Goal: Task Accomplishment & Management: Use online tool/utility

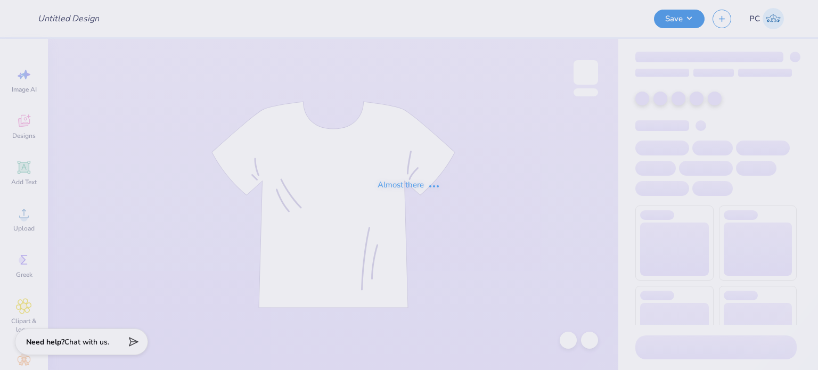
type input "Alpha xi was"
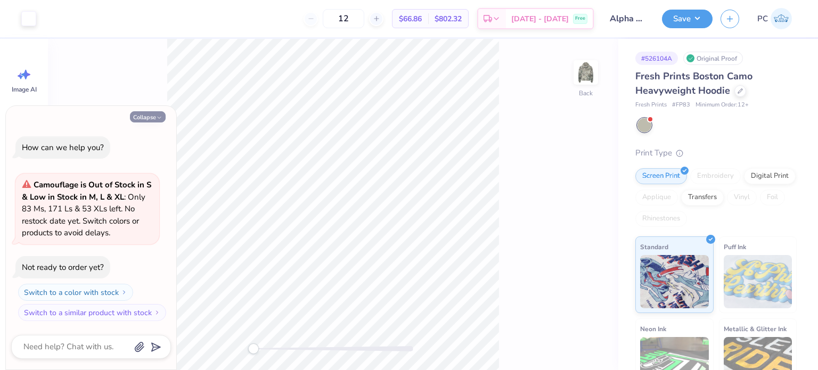
click at [151, 114] on button "Collapse" at bounding box center [148, 116] width 36 height 11
type textarea "x"
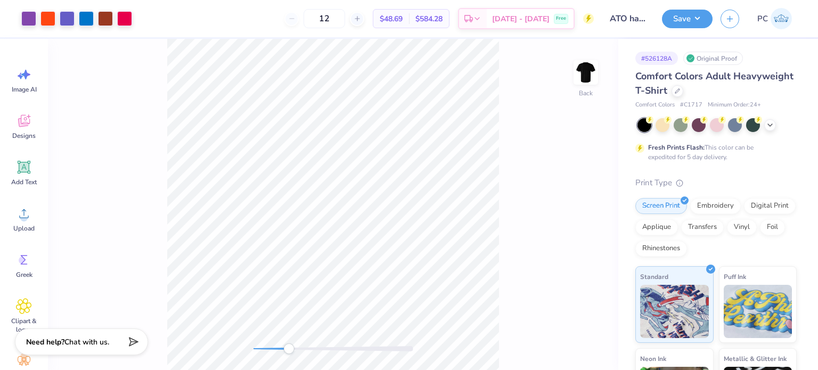
drag, startPoint x: 254, startPoint y: 349, endPoint x: 288, endPoint y: 351, distance: 34.1
click at [288, 351] on div "Accessibility label" at bounding box center [288, 348] width 11 height 11
click at [28, 17] on div at bounding box center [28, 17] width 15 height 15
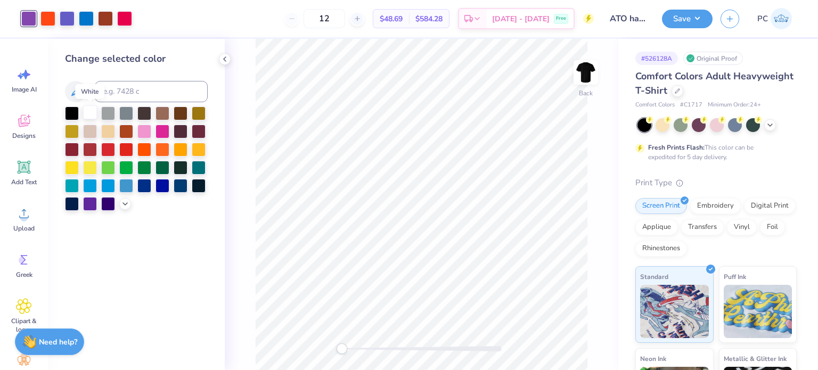
click at [87, 110] on div at bounding box center [90, 112] width 14 height 14
click at [120, 86] on input at bounding box center [151, 91] width 113 height 21
type input "3005"
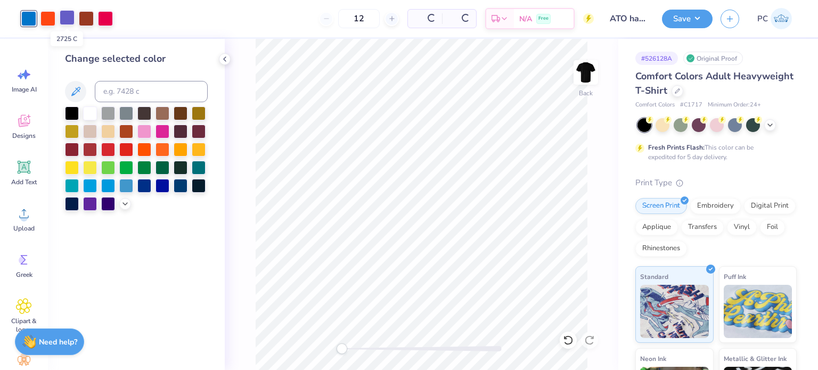
click at [68, 19] on div at bounding box center [67, 17] width 15 height 15
click at [89, 110] on div at bounding box center [90, 112] width 14 height 14
click at [122, 93] on input at bounding box center [151, 91] width 113 height 21
type input "3005"
click at [51, 21] on div at bounding box center [47, 17] width 15 height 15
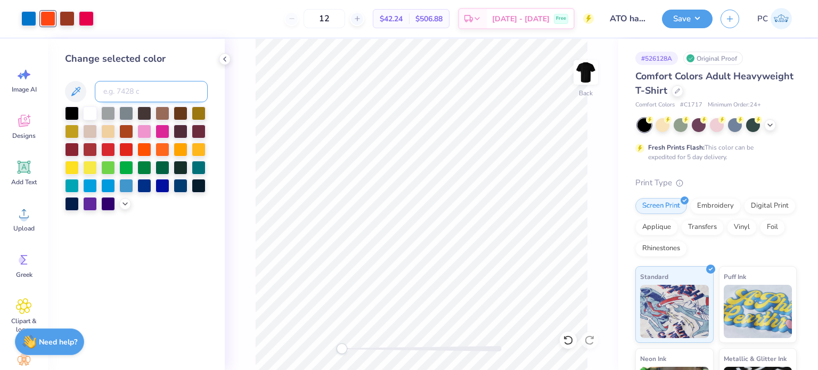
click at [131, 94] on input at bounding box center [151, 91] width 113 height 21
type input "1925"
click at [70, 16] on div at bounding box center [67, 17] width 15 height 15
click at [126, 91] on input at bounding box center [151, 91] width 113 height 21
type input "1925"
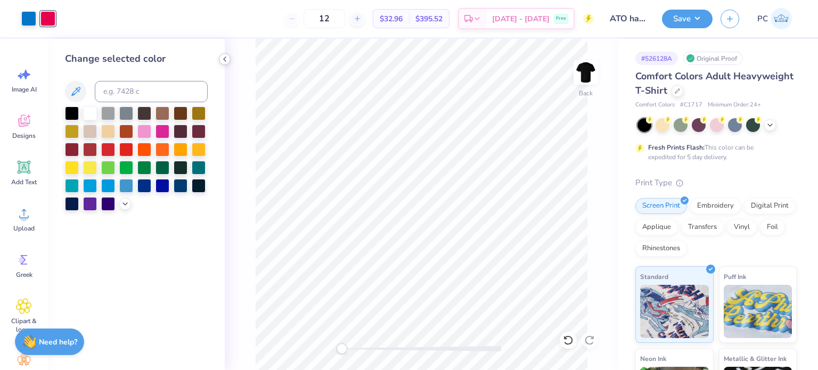
click at [224, 59] on polyline at bounding box center [225, 59] width 2 height 4
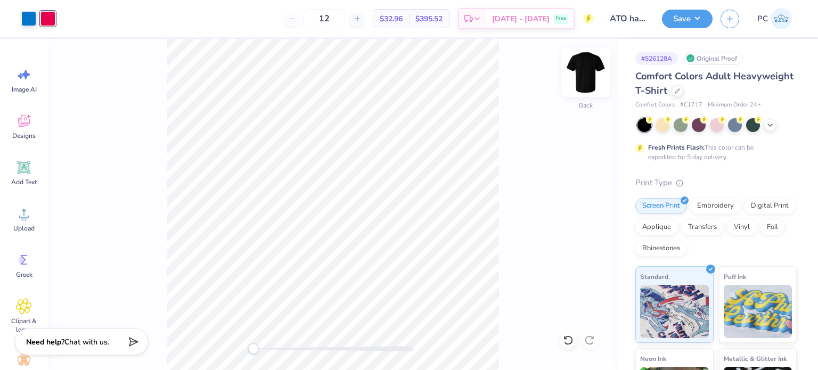
click at [592, 77] on img at bounding box center [585, 72] width 43 height 43
click at [592, 77] on img at bounding box center [585, 72] width 21 height 21
click at [706, 7] on div "Save PC" at bounding box center [740, 18] width 156 height 37
click at [703, 14] on button "Save" at bounding box center [687, 17] width 51 height 19
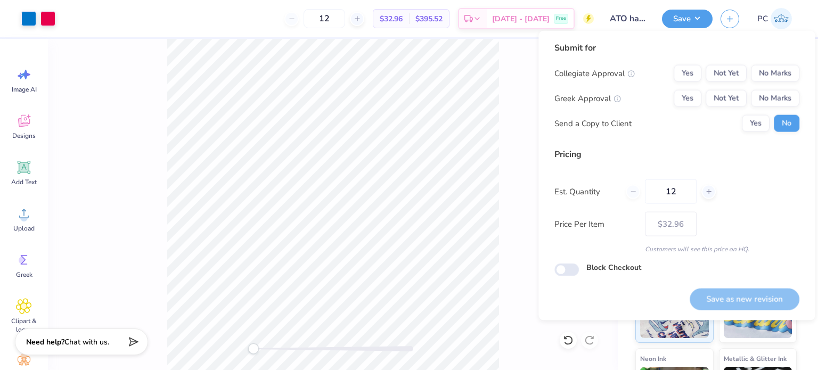
click at [798, 81] on div "Yes Not Yet No Marks" at bounding box center [736, 73] width 126 height 17
click at [778, 73] on button "No Marks" at bounding box center [774, 73] width 48 height 17
click at [690, 92] on button "Yes" at bounding box center [687, 98] width 28 height 17
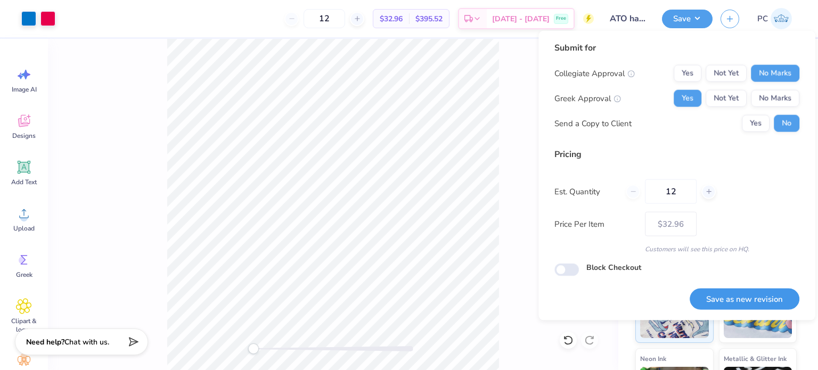
click at [745, 298] on button "Save as new revision" at bounding box center [744, 299] width 110 height 22
type input "$32.96"
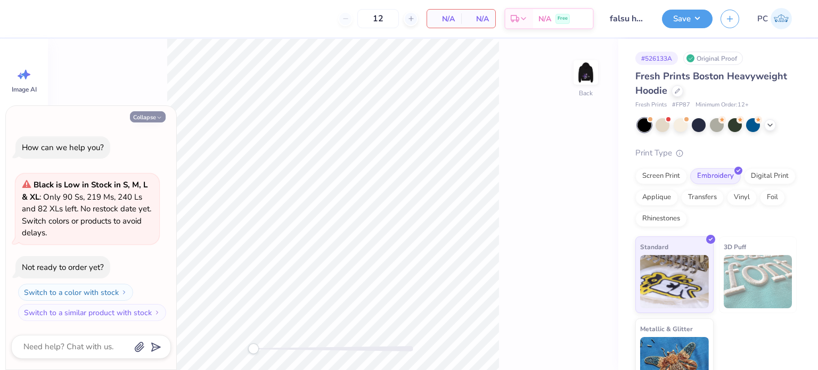
click at [161, 118] on icon "button" at bounding box center [159, 117] width 6 height 6
type textarea "x"
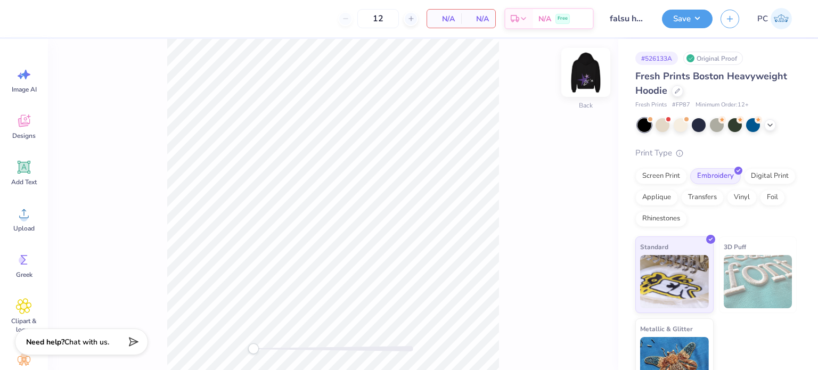
click at [581, 73] on img at bounding box center [585, 72] width 43 height 43
click at [587, 80] on img at bounding box center [585, 72] width 43 height 43
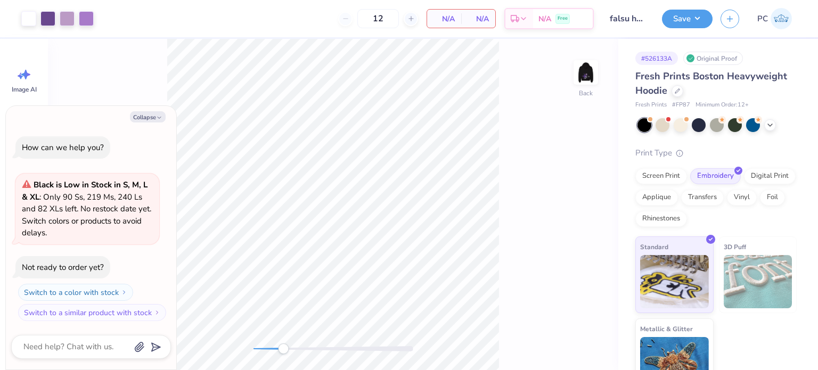
drag, startPoint x: 253, startPoint y: 350, endPoint x: 283, endPoint y: 351, distance: 29.8
click at [283, 351] on div "Accessibility label" at bounding box center [283, 348] width 11 height 11
click at [45, 14] on div at bounding box center [47, 17] width 15 height 15
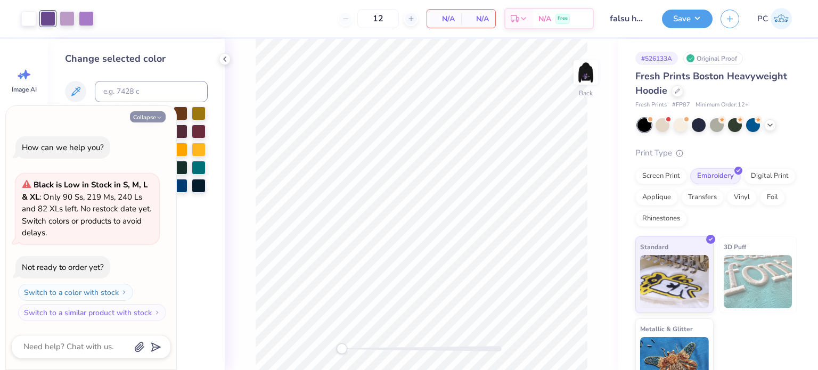
click at [148, 119] on button "Collapse" at bounding box center [148, 116] width 36 height 11
type textarea "x"
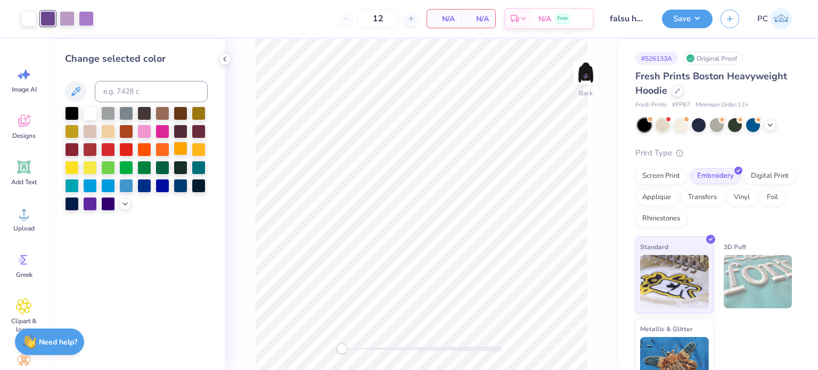
click at [178, 149] on div at bounding box center [181, 149] width 14 height 14
drag, startPoint x: 343, startPoint y: 348, endPoint x: 391, endPoint y: 345, distance: 48.5
click at [391, 345] on div "Accessibility label" at bounding box center [391, 348] width 11 height 11
click at [117, 96] on input at bounding box center [151, 91] width 113 height 21
type input "2577"
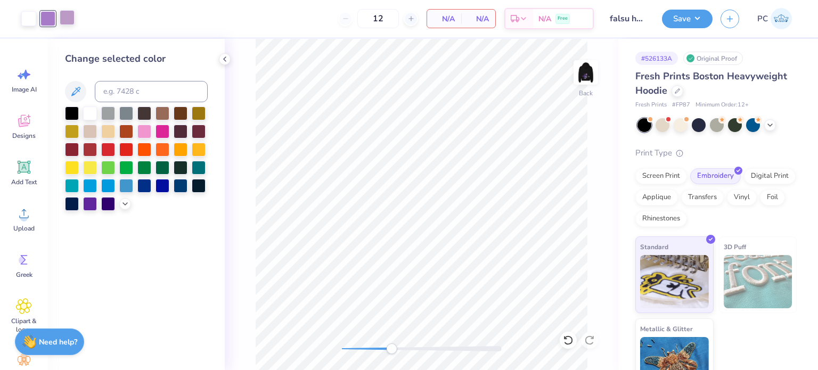
click at [68, 21] on div at bounding box center [67, 17] width 15 height 15
click at [108, 148] on div at bounding box center [108, 149] width 14 height 14
click at [564, 343] on icon at bounding box center [568, 340] width 11 height 11
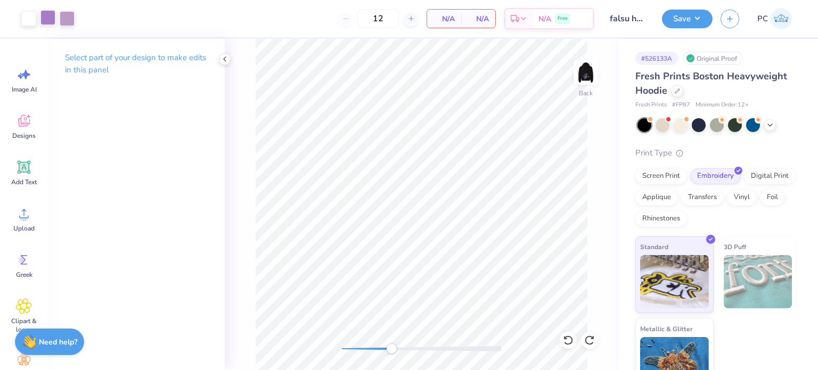
click at [53, 14] on div at bounding box center [47, 17] width 15 height 15
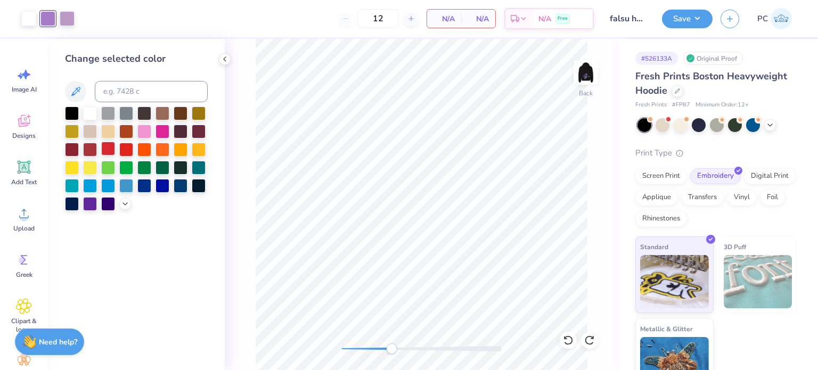
click at [110, 148] on div at bounding box center [108, 149] width 14 height 14
click at [563, 340] on icon at bounding box center [568, 340] width 11 height 11
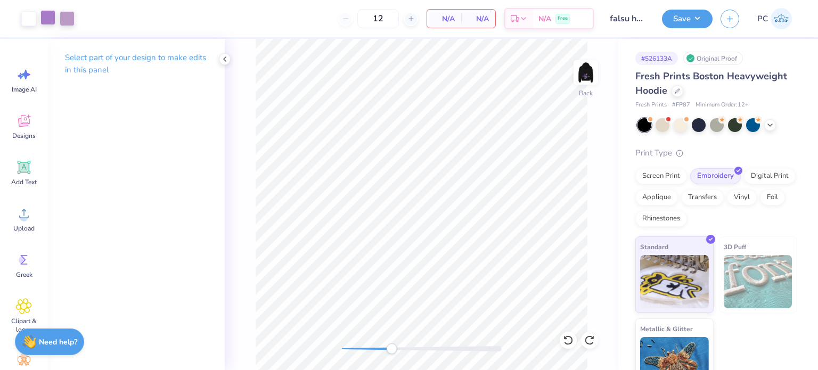
click at [49, 16] on div at bounding box center [47, 17] width 15 height 15
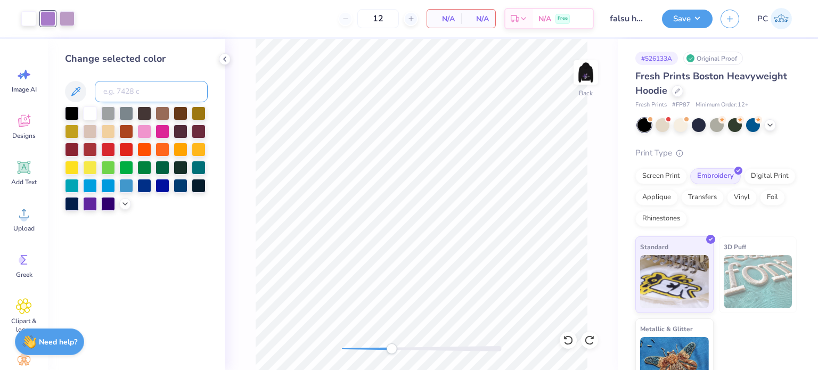
click at [124, 89] on input at bounding box center [151, 91] width 113 height 21
type input "522"
click at [334, 343] on div "Back" at bounding box center [421, 204] width 393 height 331
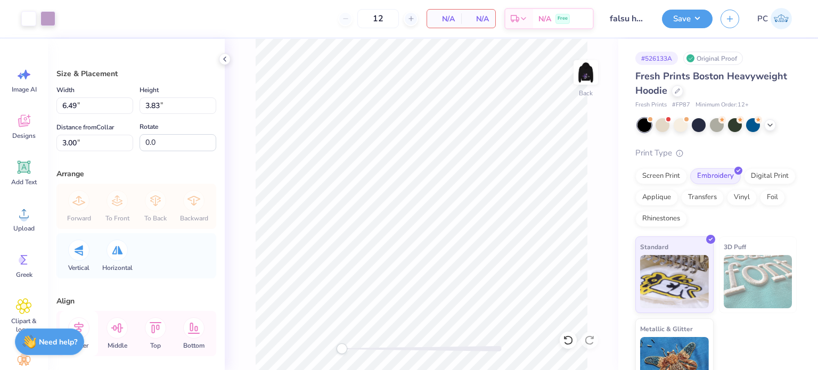
click at [80, 325] on icon at bounding box center [78, 327] width 21 height 21
click at [584, 75] on img at bounding box center [585, 72] width 43 height 43
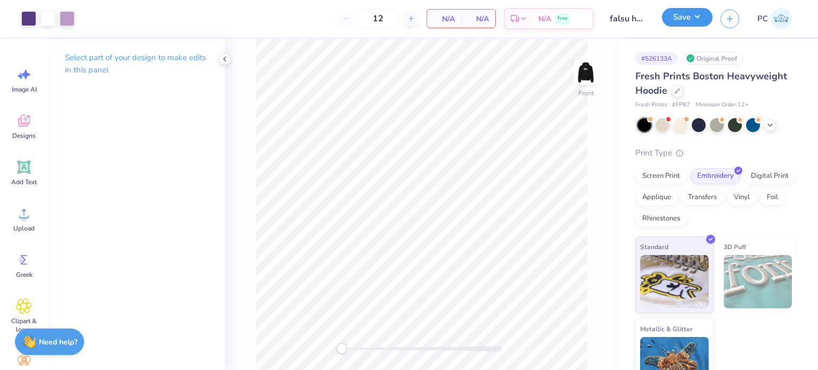
click at [675, 24] on button "Save" at bounding box center [687, 17] width 51 height 19
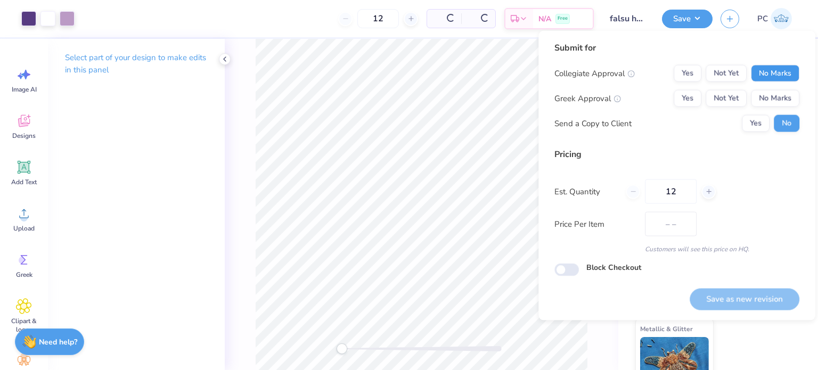
click at [774, 76] on button "No Marks" at bounding box center [774, 73] width 48 height 17
click at [781, 102] on button "No Marks" at bounding box center [774, 98] width 48 height 17
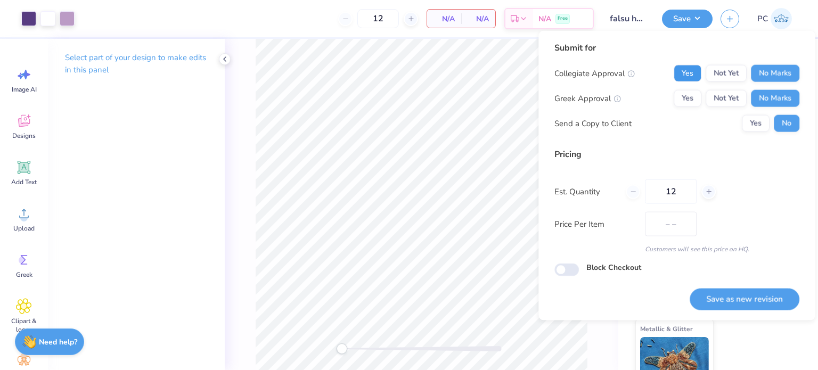
click at [676, 72] on button "Yes" at bounding box center [687, 73] width 28 height 17
click at [740, 299] on button "Save as new revision" at bounding box center [744, 299] width 110 height 22
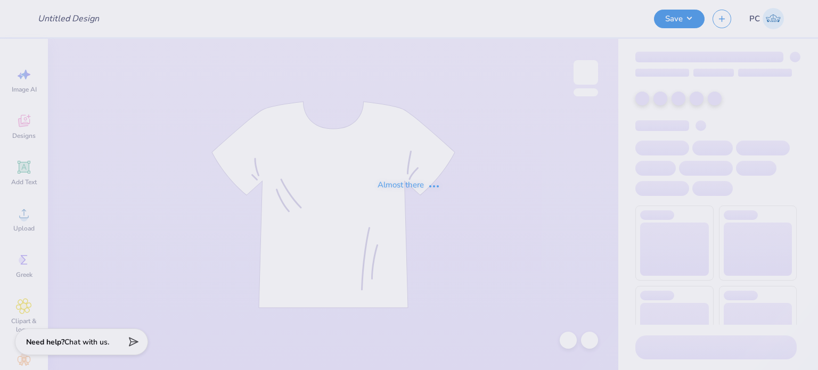
type input "DZ X SAE merch"
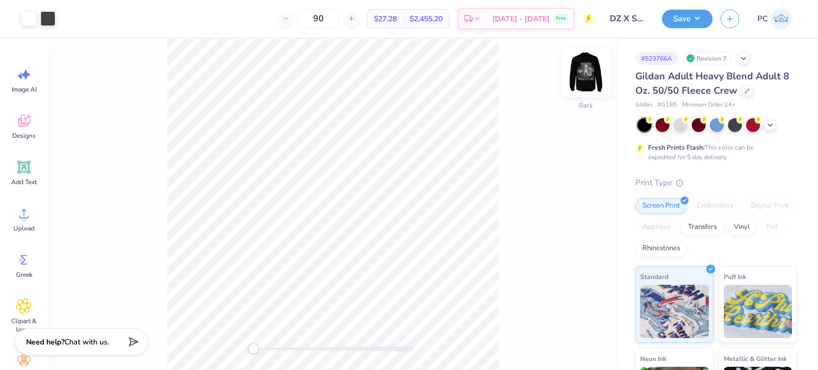
click at [595, 78] on img at bounding box center [585, 72] width 43 height 43
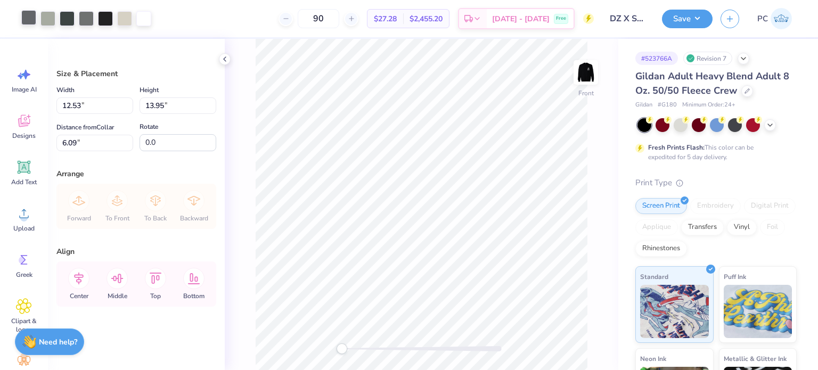
click at [31, 18] on div at bounding box center [28, 17] width 15 height 15
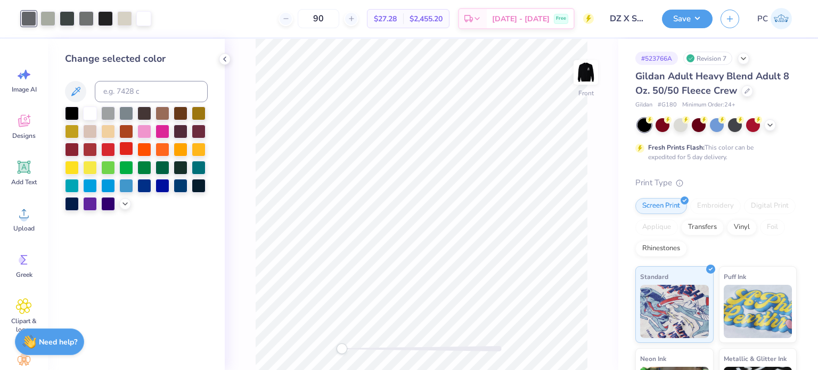
click at [123, 147] on div at bounding box center [126, 149] width 14 height 14
click at [569, 336] on icon at bounding box center [568, 340] width 11 height 11
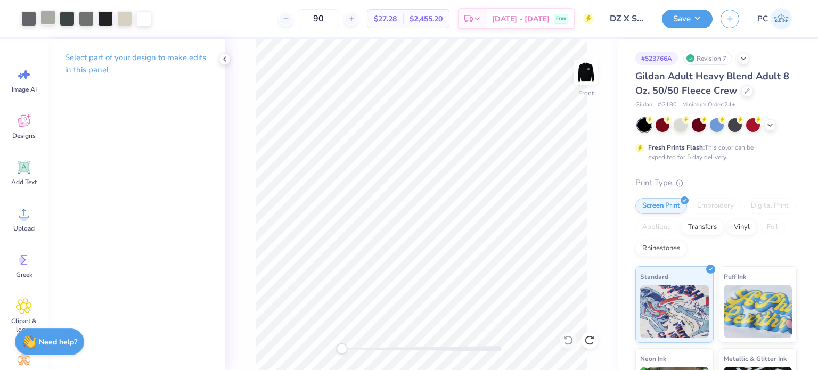
click at [50, 22] on div at bounding box center [47, 17] width 15 height 15
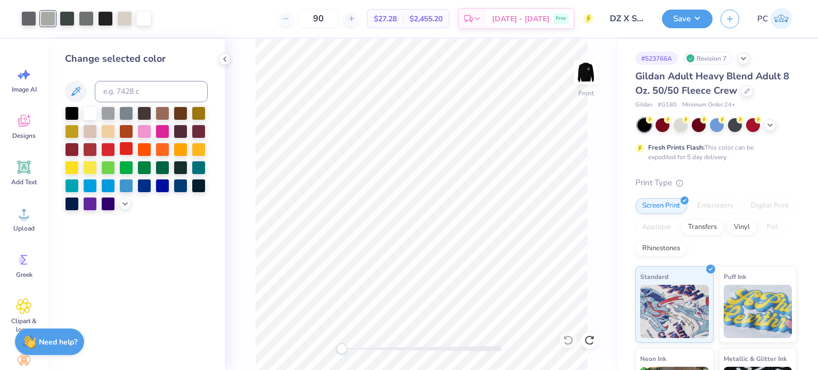
click at [128, 148] on div at bounding box center [126, 149] width 14 height 14
click at [566, 344] on icon at bounding box center [567, 340] width 9 height 10
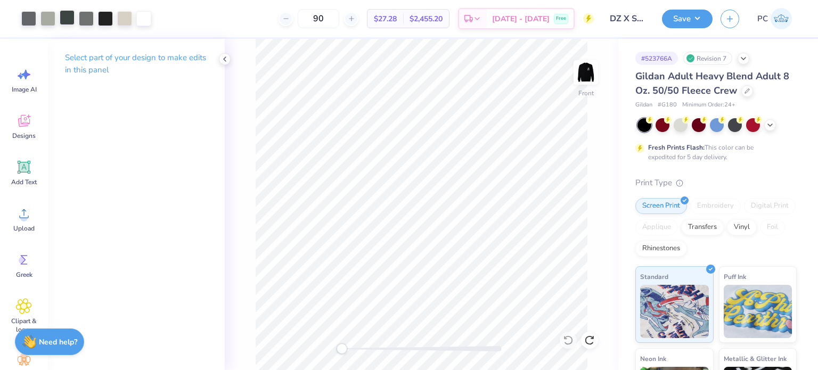
click at [64, 16] on div at bounding box center [67, 17] width 15 height 15
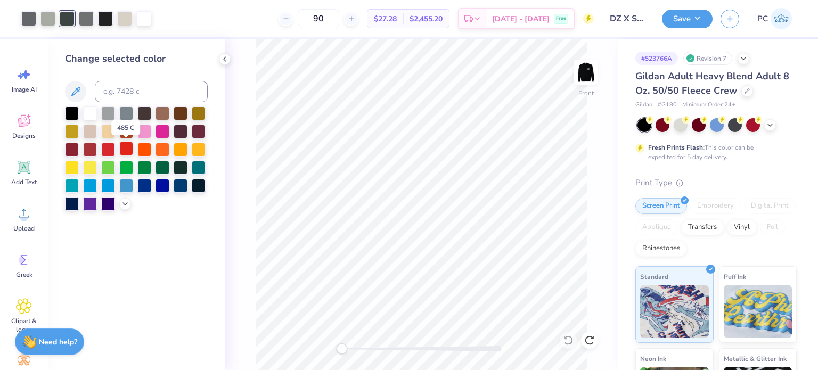
click at [127, 151] on div at bounding box center [126, 149] width 14 height 14
click at [568, 340] on icon at bounding box center [568, 340] width 11 height 11
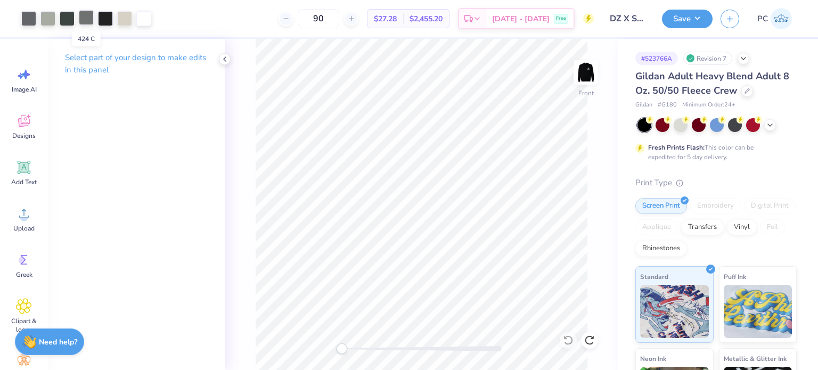
click at [85, 16] on div at bounding box center [86, 17] width 15 height 15
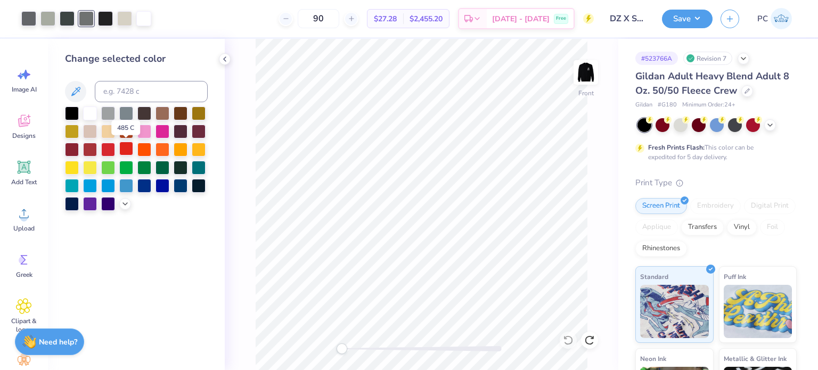
click at [121, 148] on div at bounding box center [126, 149] width 14 height 14
click at [572, 346] on div at bounding box center [567, 340] width 17 height 17
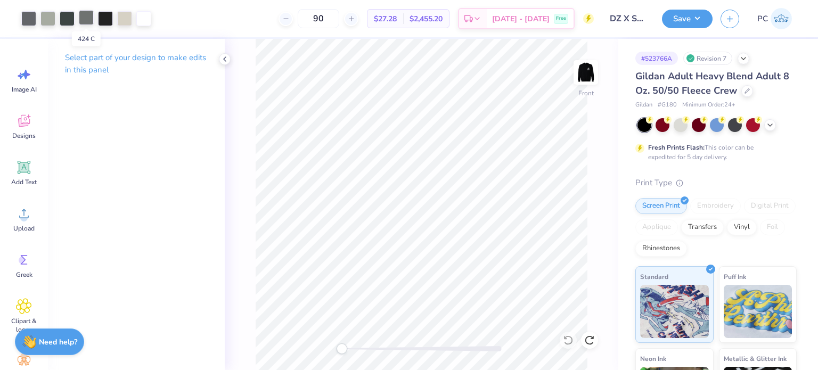
click at [86, 22] on div at bounding box center [86, 17] width 15 height 15
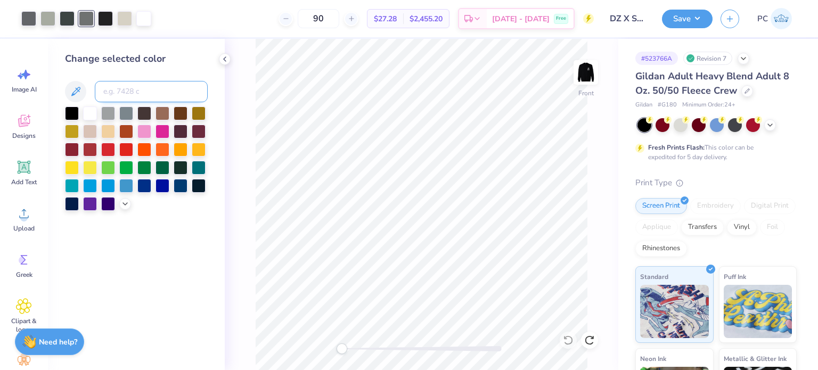
click at [139, 97] on input at bounding box center [151, 91] width 113 height 21
type input "cool gray 10"
click at [572, 343] on icon at bounding box center [568, 340] width 11 height 11
click at [590, 344] on icon at bounding box center [588, 340] width 9 height 10
click at [569, 341] on icon at bounding box center [568, 340] width 11 height 11
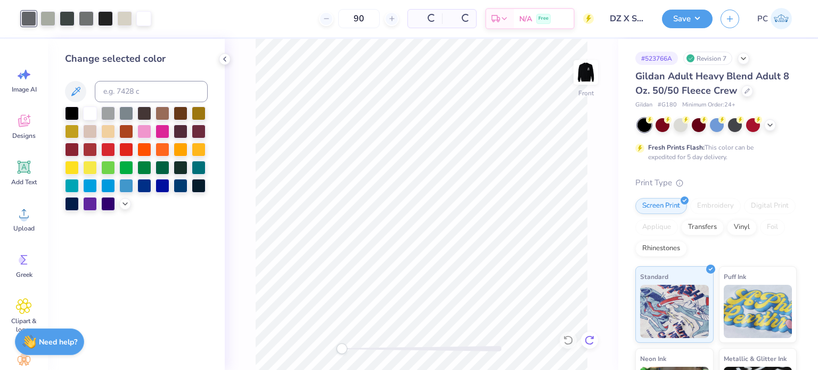
click at [592, 341] on icon at bounding box center [589, 340] width 11 height 11
click at [568, 338] on icon at bounding box center [568, 340] width 11 height 11
click at [589, 341] on icon at bounding box center [589, 340] width 11 height 11
click at [564, 340] on icon at bounding box center [568, 340] width 11 height 11
click at [120, 18] on div at bounding box center [124, 17] width 15 height 15
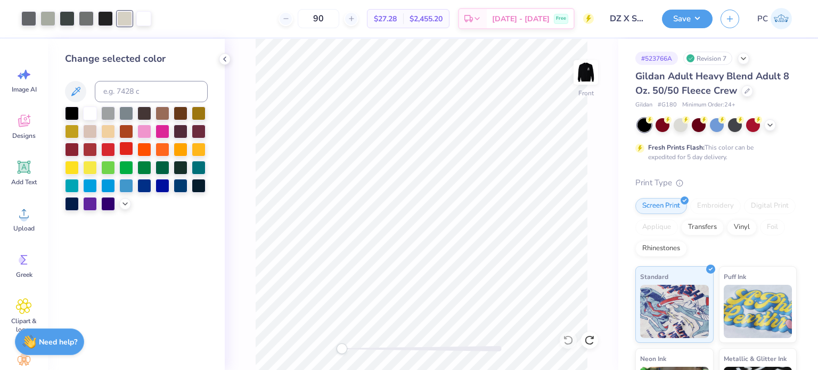
click at [123, 144] on div at bounding box center [126, 149] width 14 height 14
click at [569, 342] on icon at bounding box center [568, 340] width 11 height 11
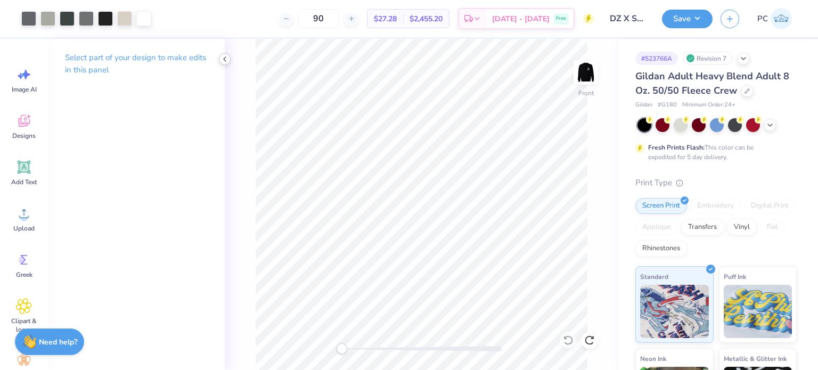
click at [222, 59] on icon at bounding box center [224, 59] width 9 height 9
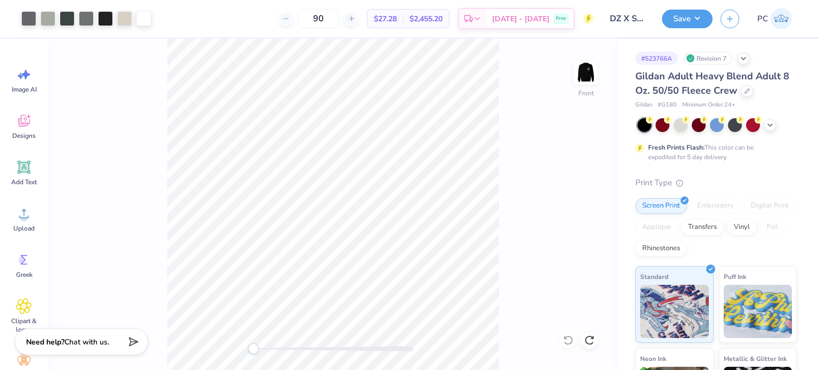
click at [514, 92] on div "Front" at bounding box center [333, 204] width 570 height 331
click at [582, 77] on img at bounding box center [585, 72] width 43 height 43
